Goal: Navigation & Orientation: Find specific page/section

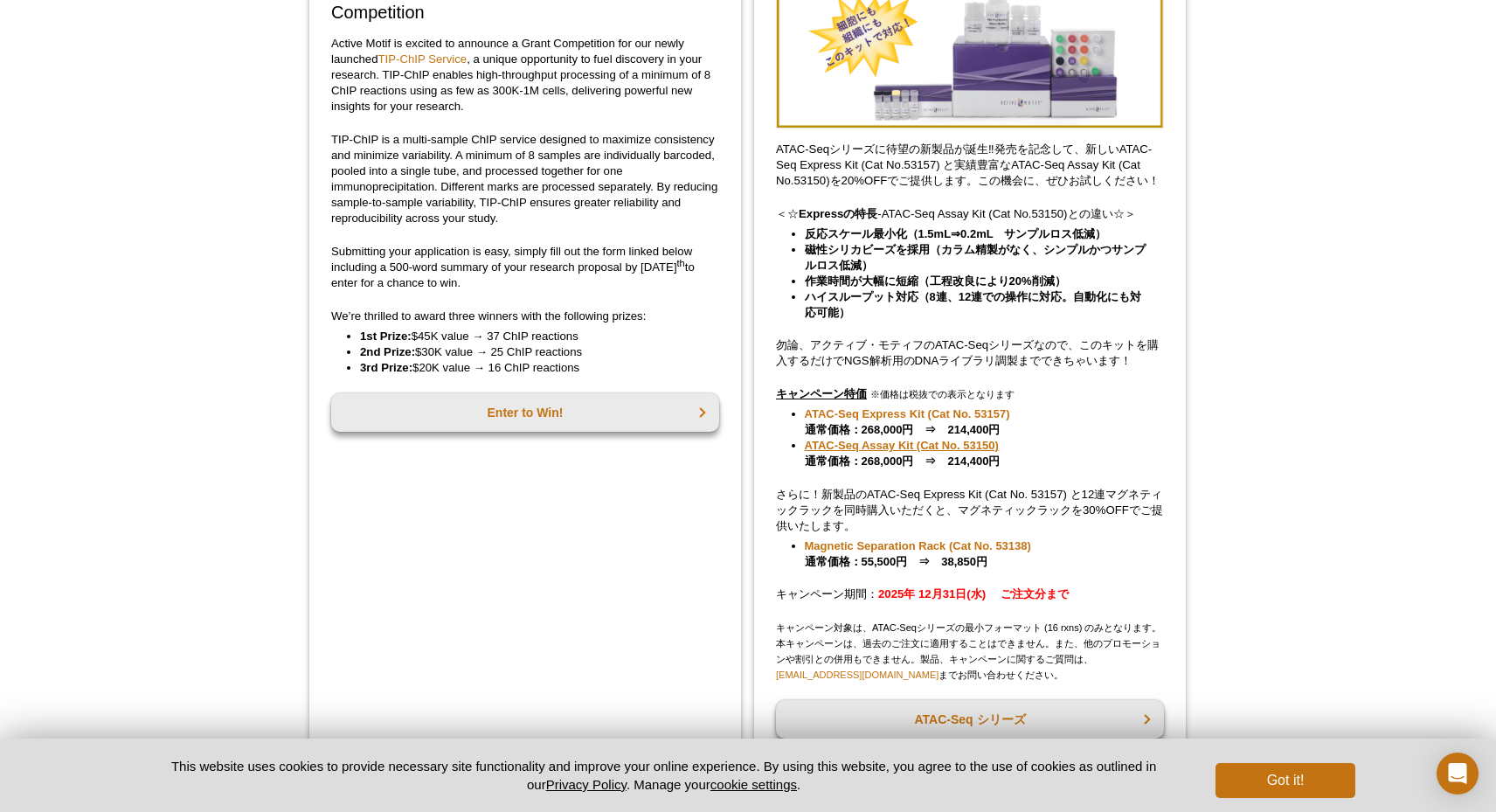
scroll to position [280, 0]
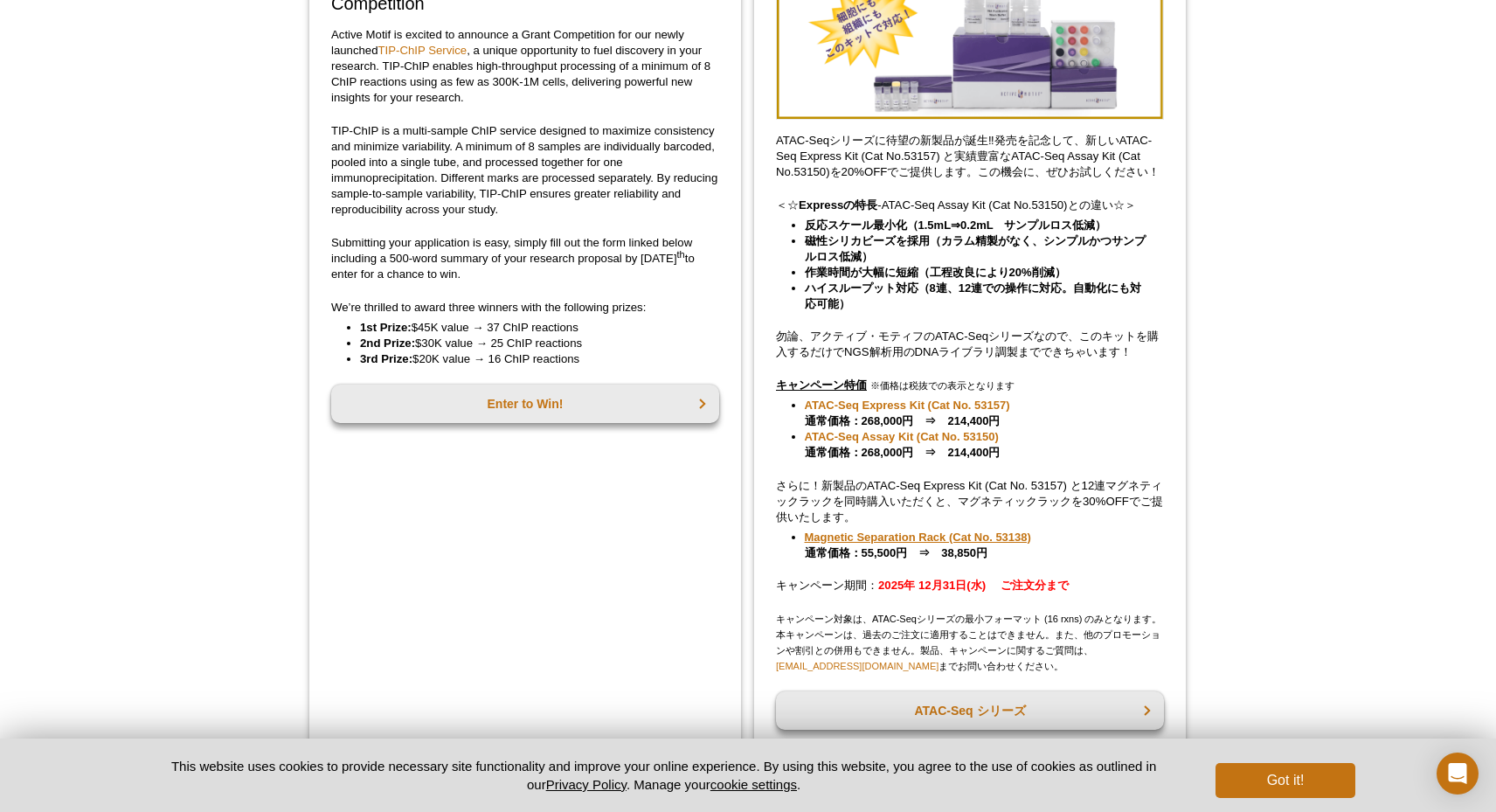
click at [989, 541] on link "Magnetic Separation Rack (Cat No. 53138)" at bounding box center [918, 536] width 226 height 15
click at [935, 541] on link "Magnetic Separation Rack (Cat No. 53138)" at bounding box center [918, 536] width 226 height 15
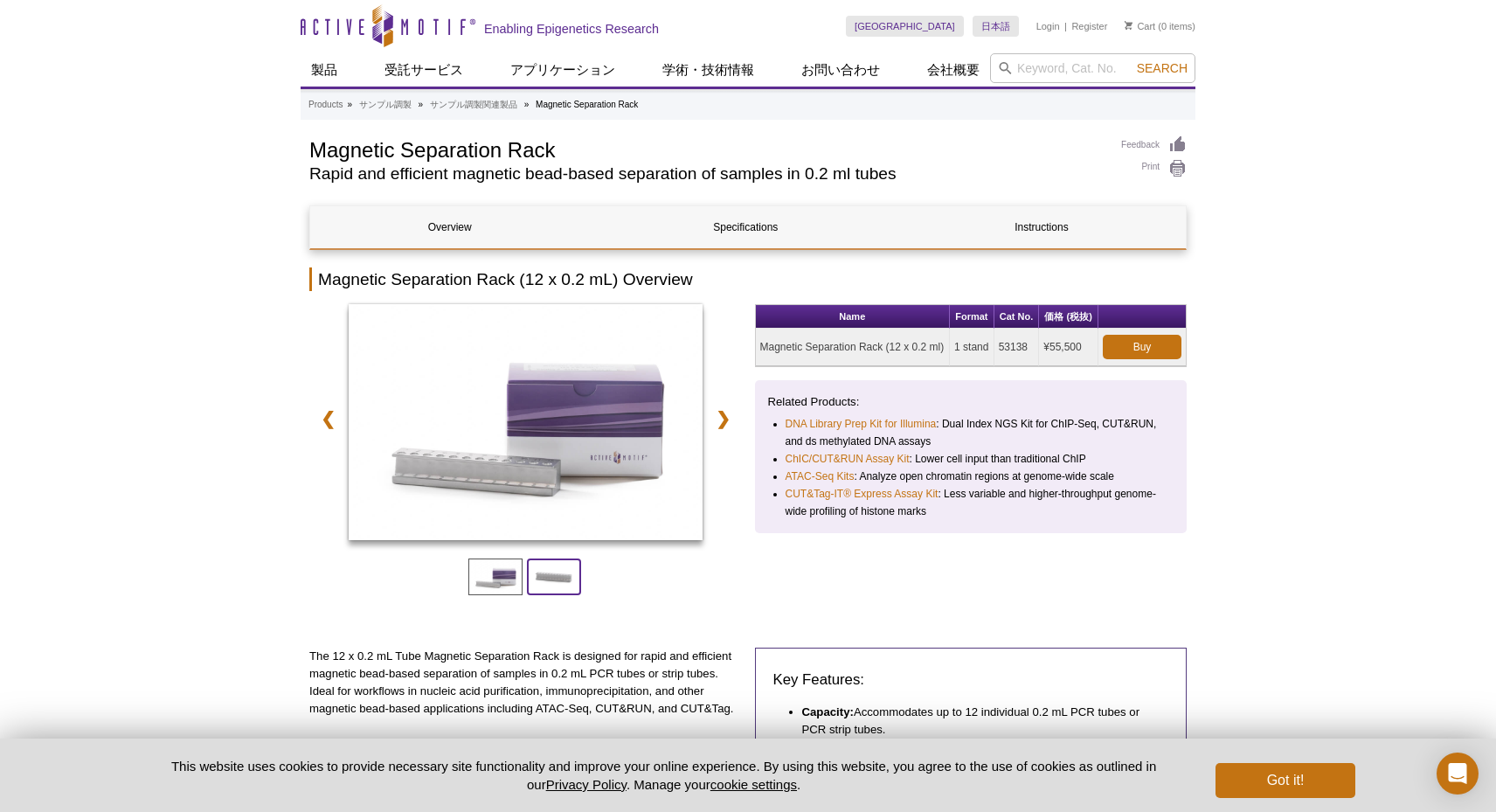
click at [547, 569] on span at bounding box center [555, 576] width 55 height 36
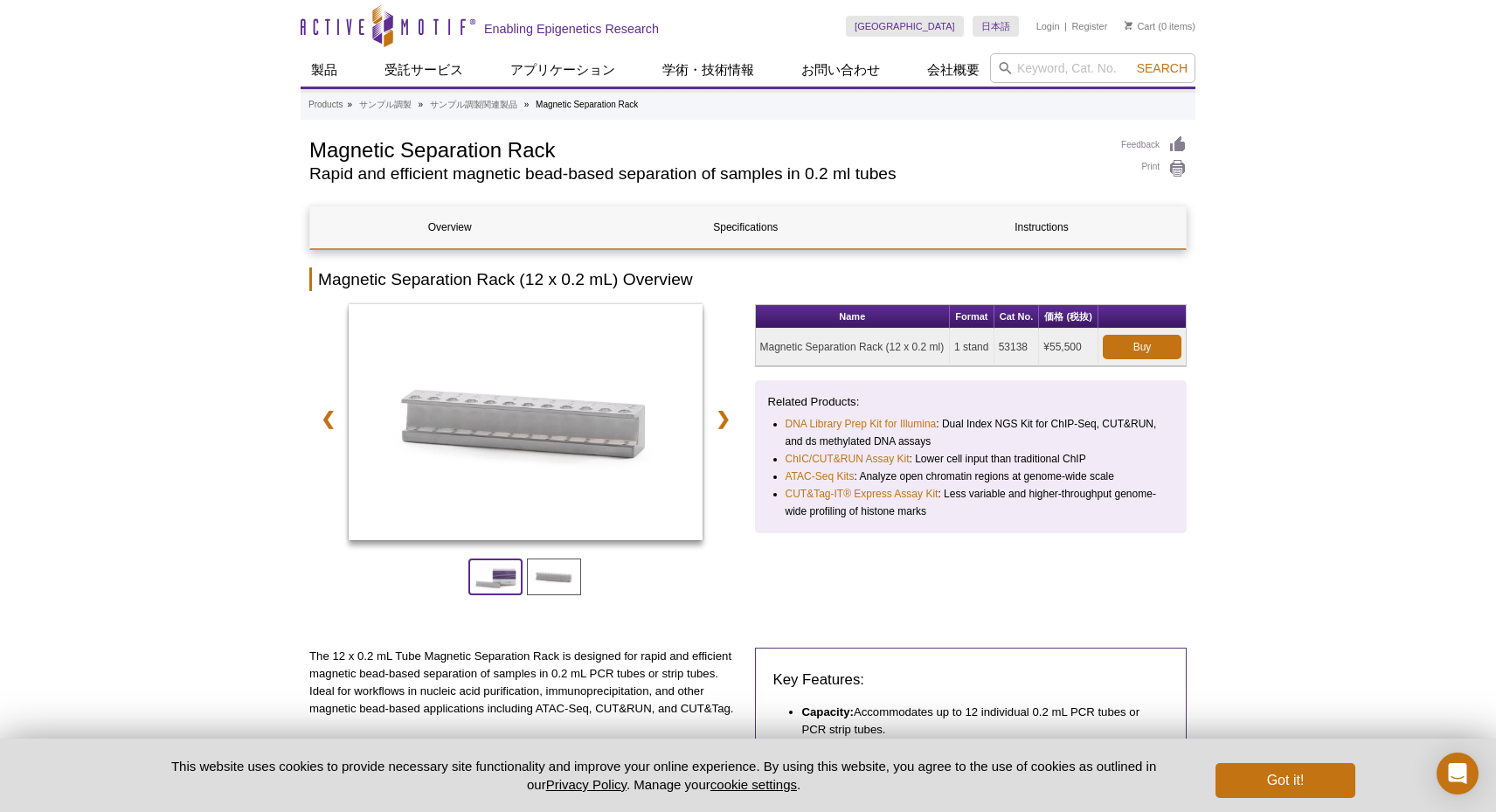
click at [507, 574] on span at bounding box center [496, 576] width 55 height 36
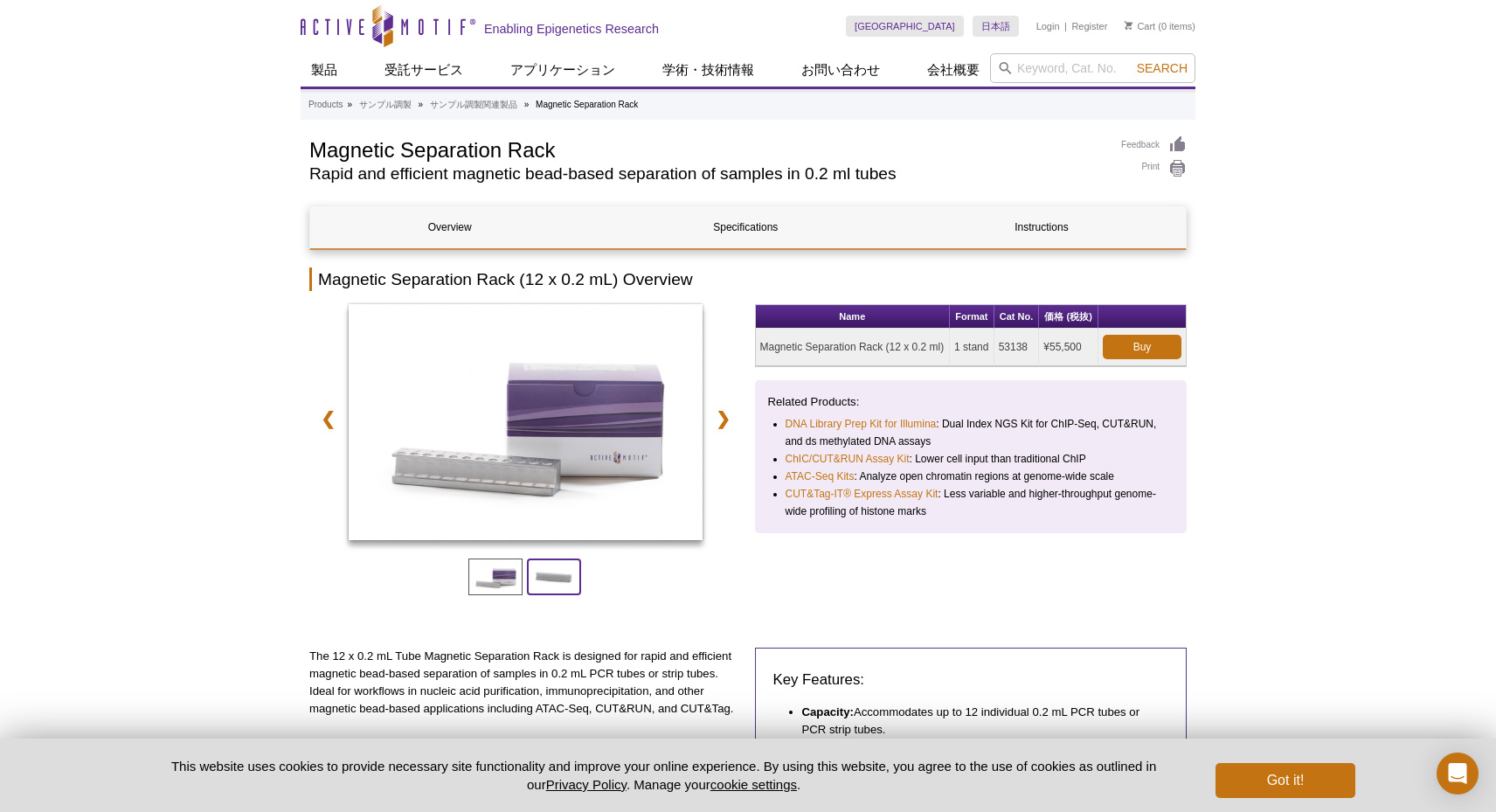
click at [551, 573] on span at bounding box center [555, 576] width 55 height 36
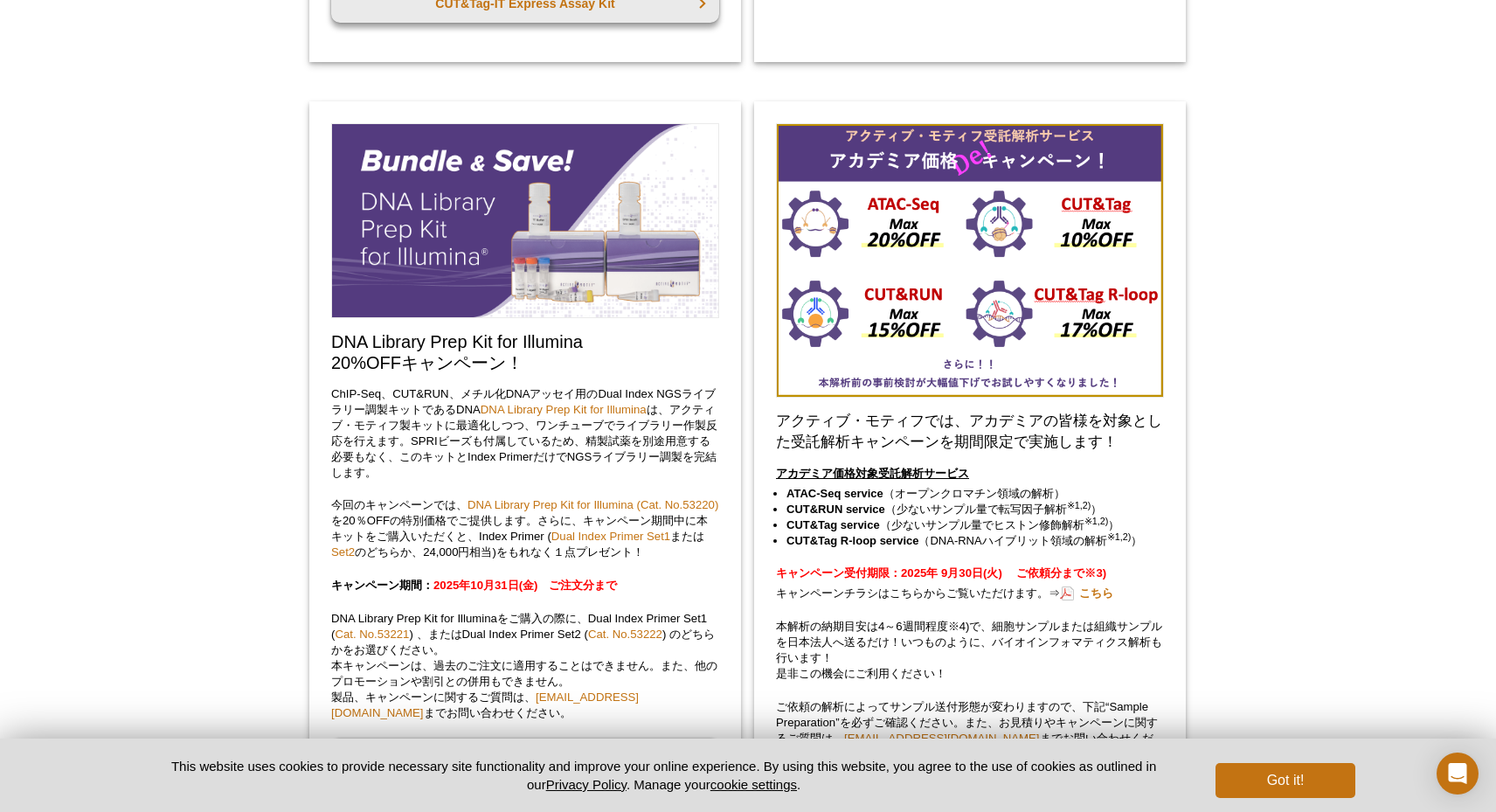
scroll to position [1955, 0]
